Goal: Check status: Check status

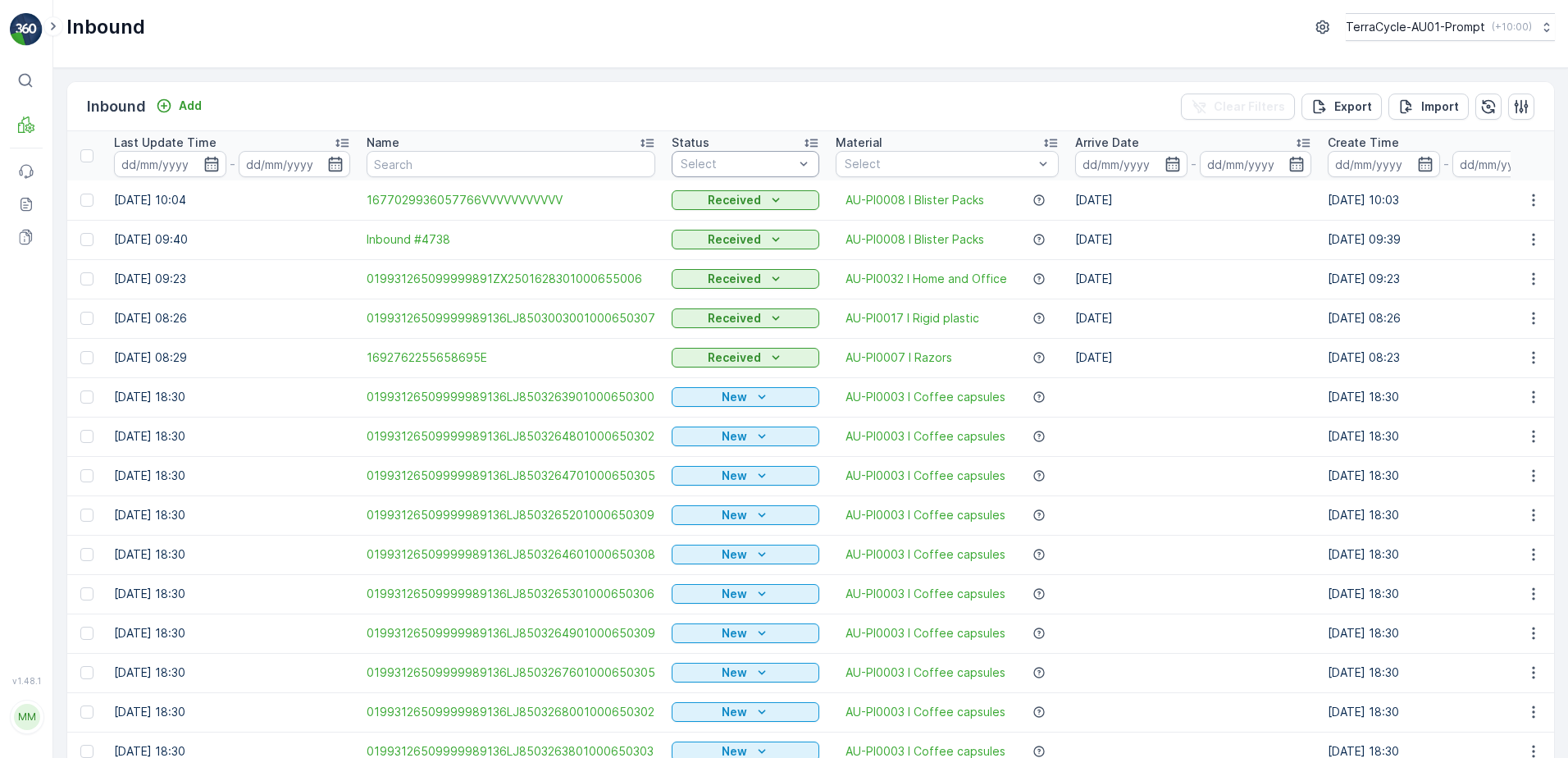
click at [748, 154] on div "Select" at bounding box center [746, 164] width 148 height 26
click at [723, 254] on span "Received" at bounding box center [707, 252] width 53 height 13
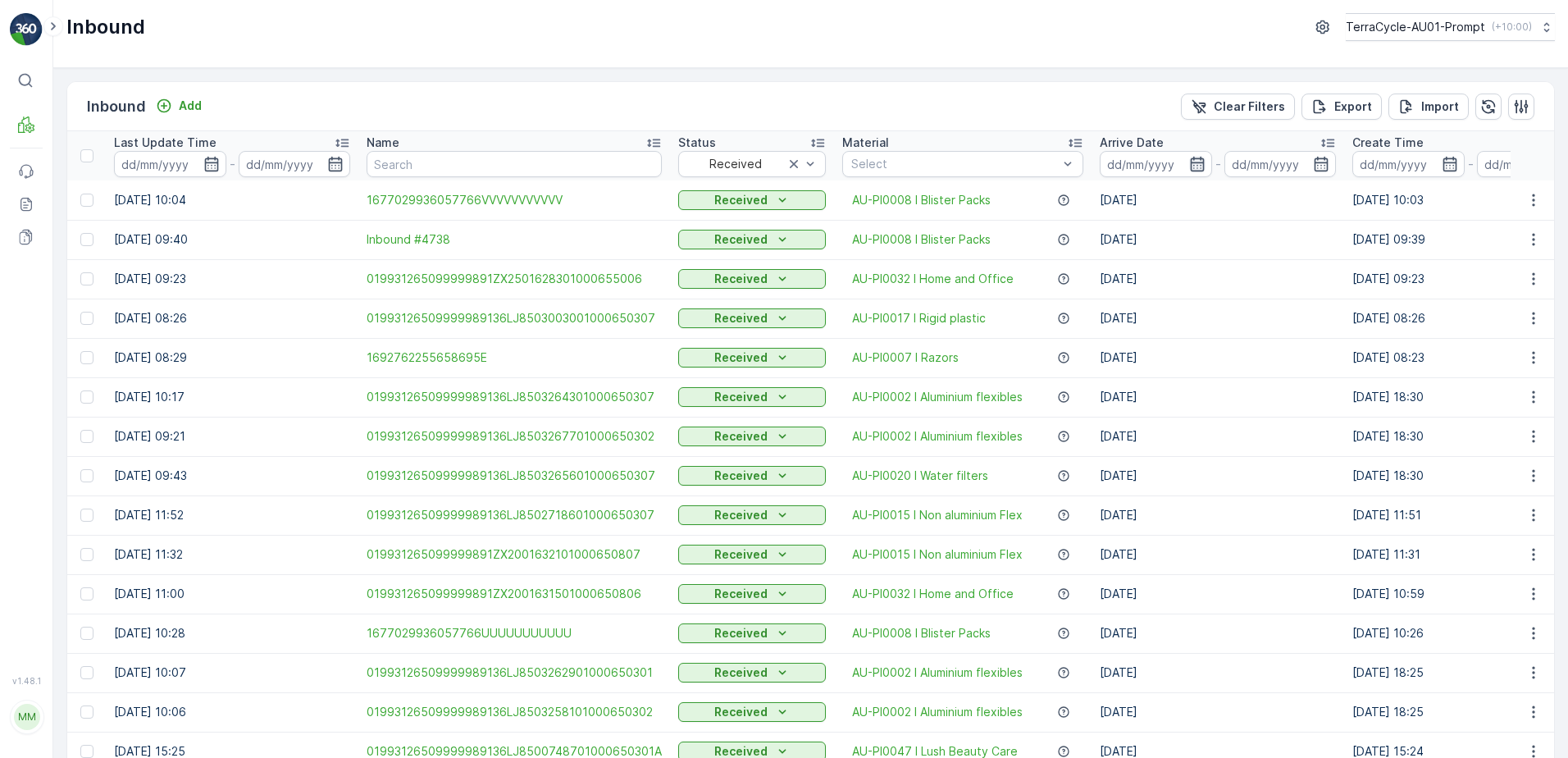
click at [1192, 170] on icon "button" at bounding box center [1197, 164] width 16 height 16
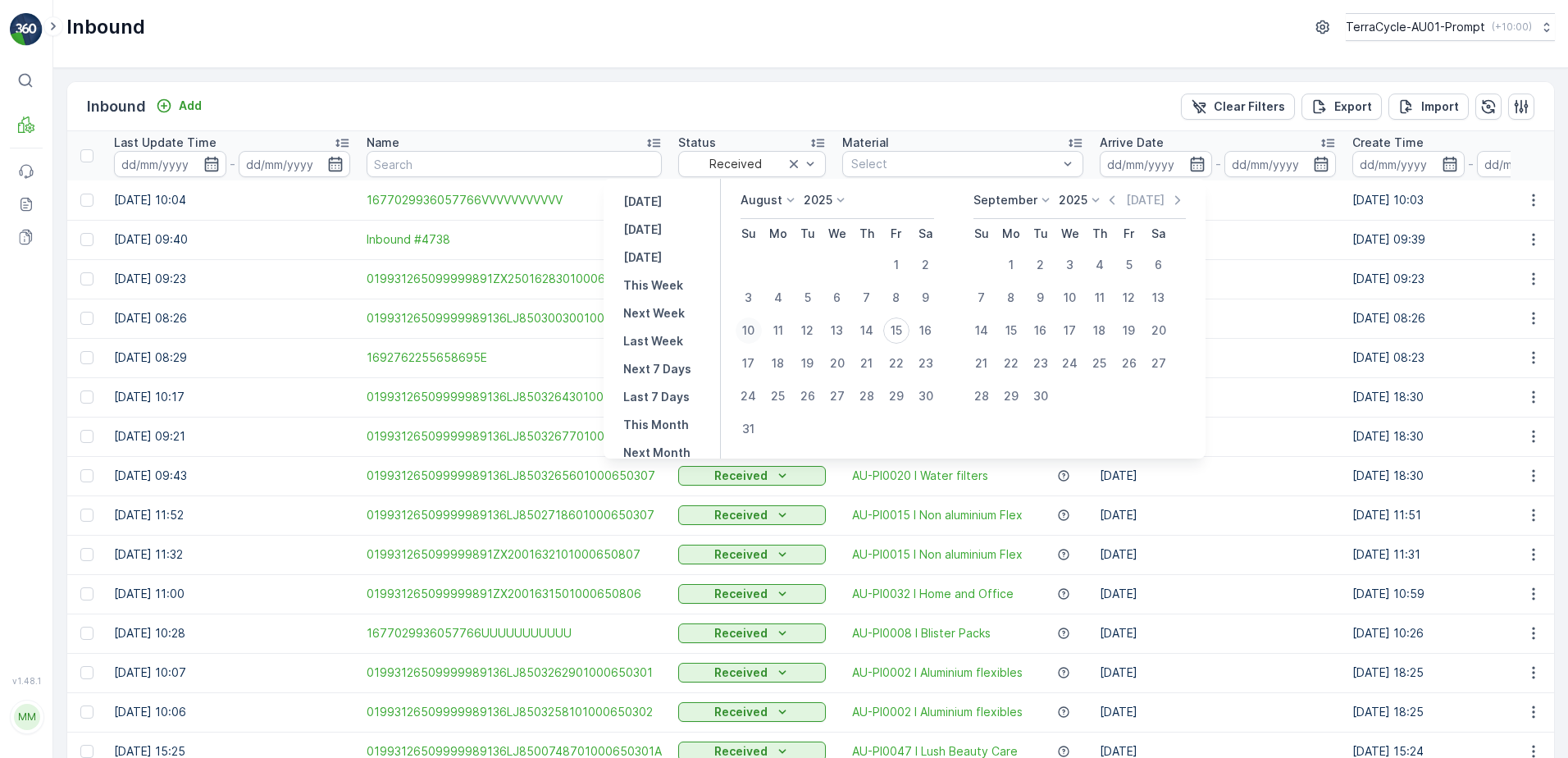
click at [754, 333] on div "10" at bounding box center [748, 330] width 26 height 26
type input "[DATE]"
click at [1190, 168] on icon "button" at bounding box center [1197, 164] width 14 height 15
type input "[DATE]"
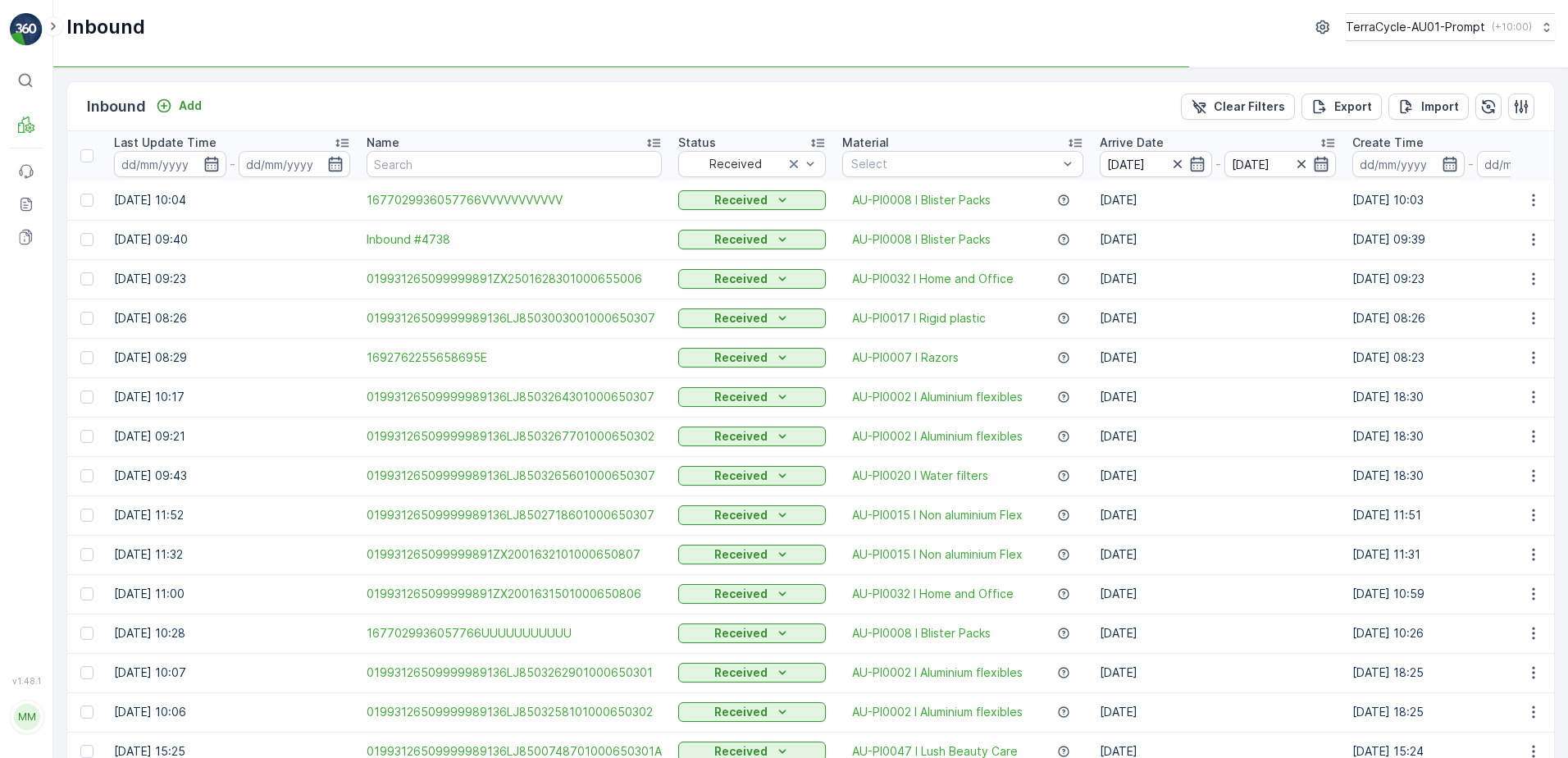
click at [1312, 167] on tr "Last Update Time - Name Status Received Material Select Arrive Date [DATE] - [D…" at bounding box center [1559, 155] width 2984 height 49
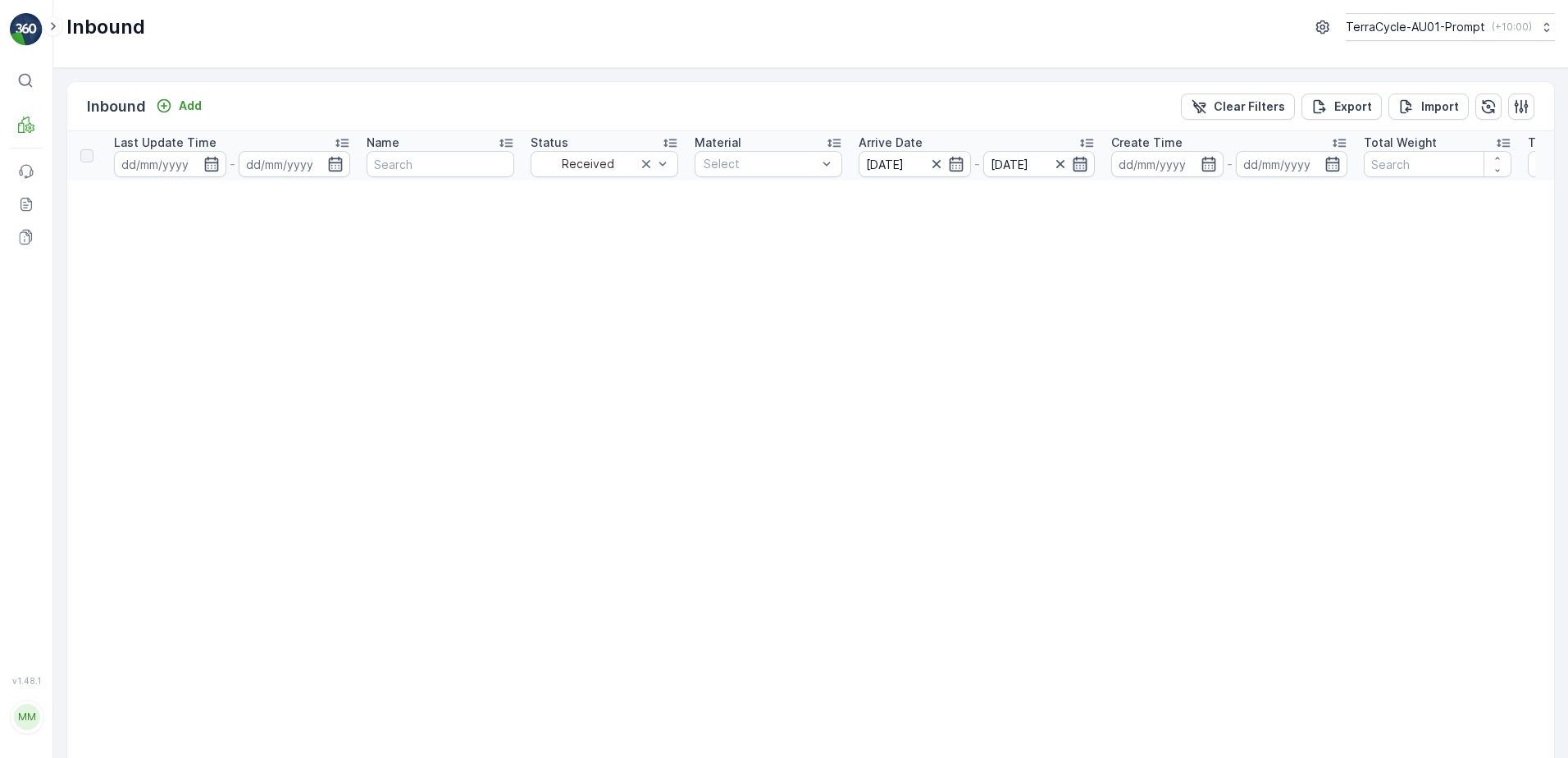
click at [1087, 164] on icon "button" at bounding box center [1080, 164] width 14 height 15
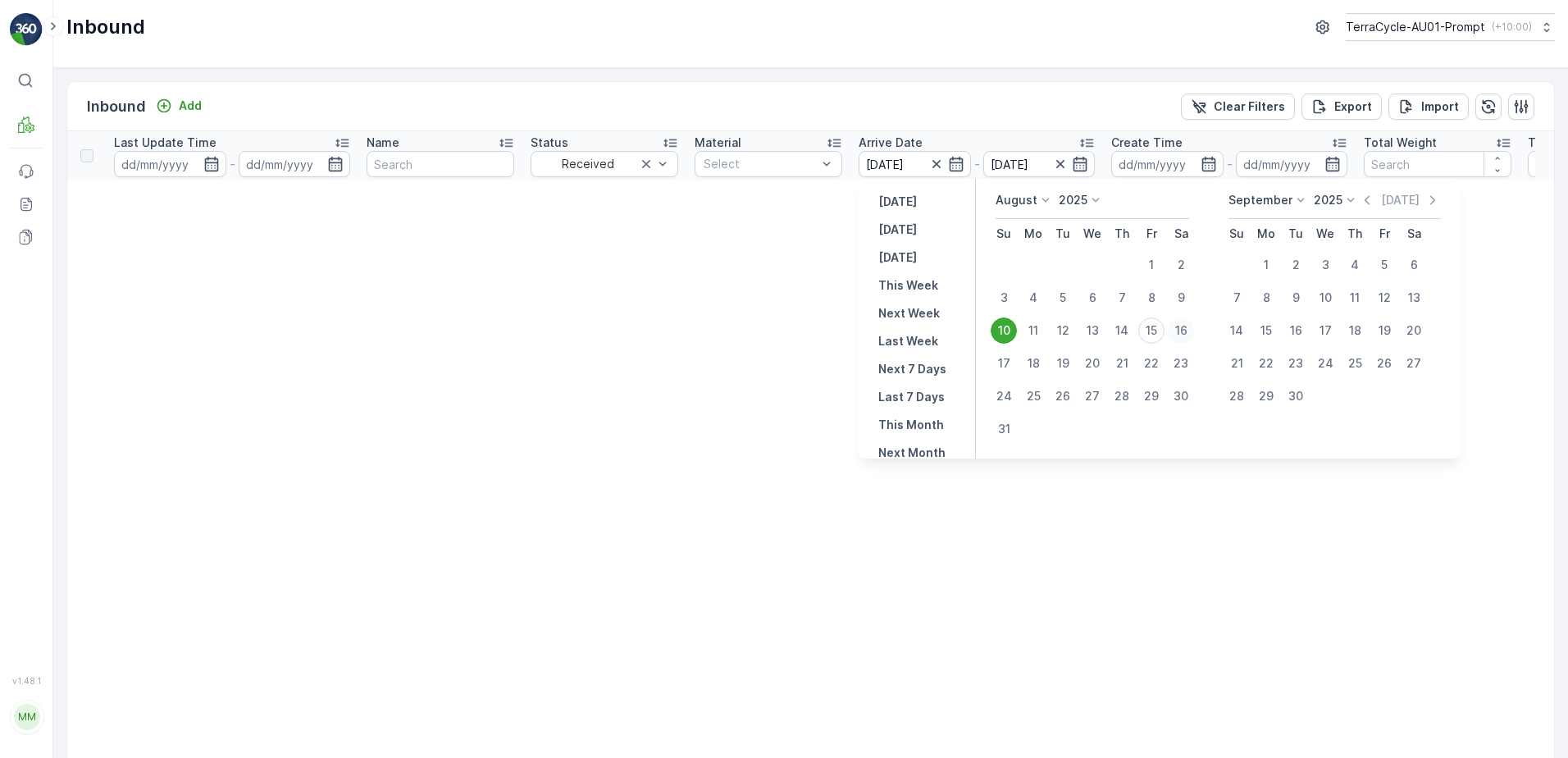
click at [1181, 331] on div "16" at bounding box center [1180, 330] width 26 height 26
type input "[DATE]"
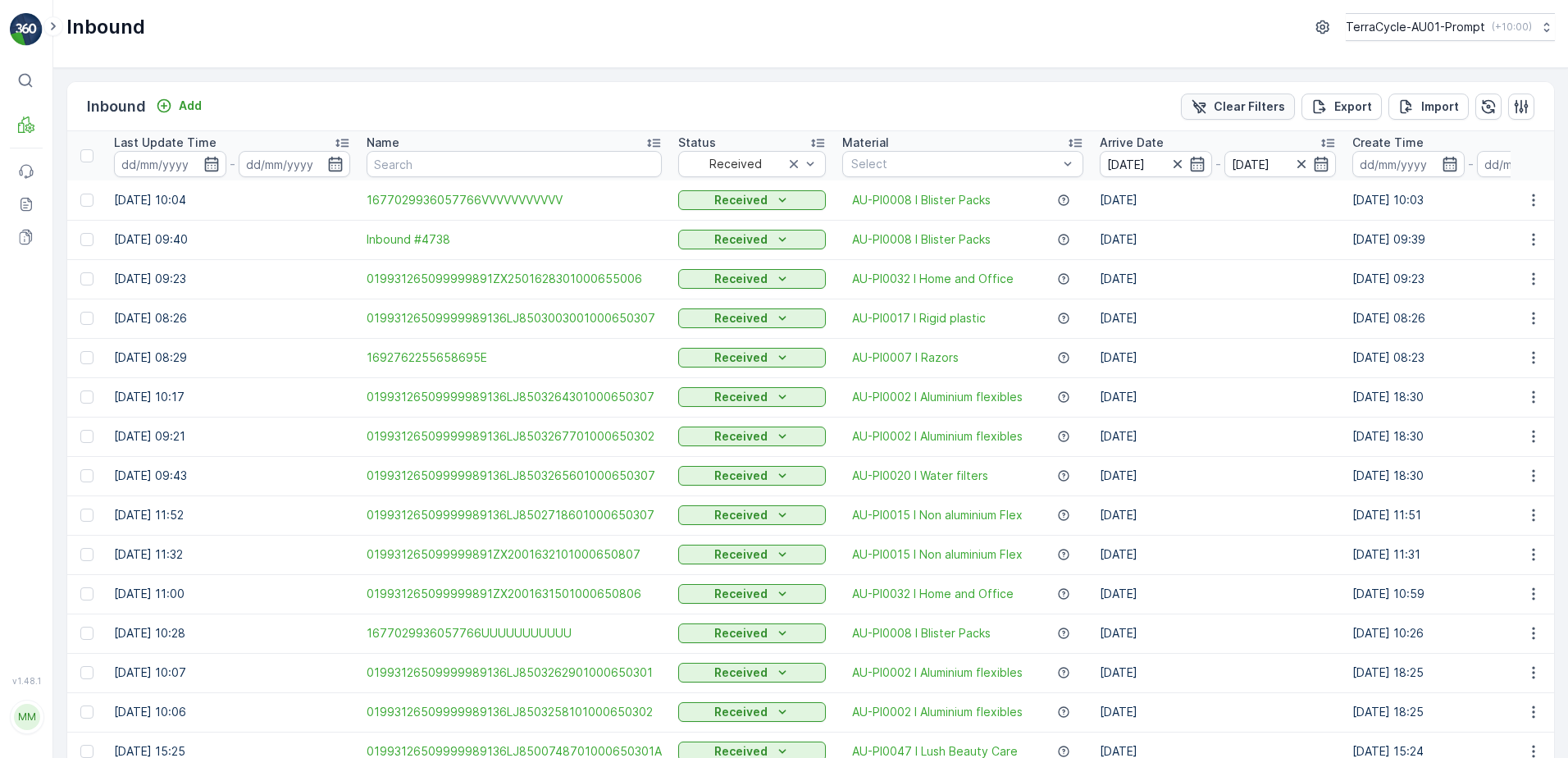
click at [1230, 100] on p "Clear Filters" at bounding box center [1249, 107] width 71 height 16
